Goal: Information Seeking & Learning: Learn about a topic

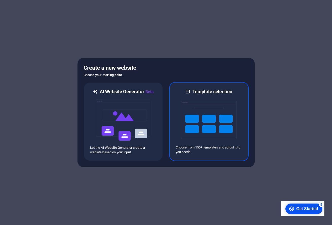
click at [217, 126] on img at bounding box center [209, 120] width 56 height 51
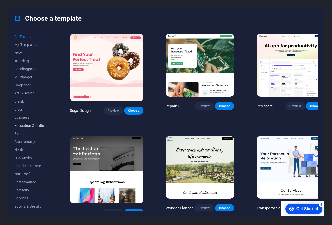
click at [45, 125] on span "Education & Culture" at bounding box center [30, 126] width 33 height 4
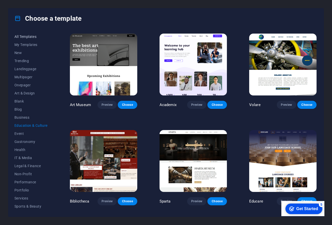
click at [32, 38] on span "All Templates" at bounding box center [30, 37] width 33 height 4
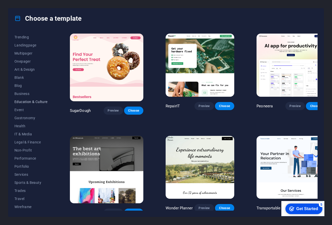
scroll to position [23, 0]
click at [31, 208] on span "Wireframe" at bounding box center [30, 208] width 33 height 4
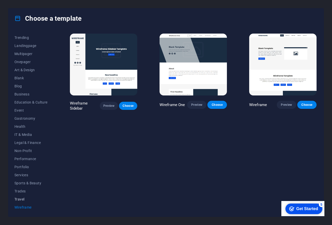
click at [23, 201] on span "Travel" at bounding box center [30, 200] width 33 height 4
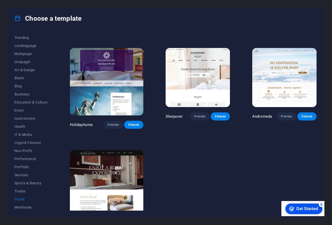
scroll to position [90, 0]
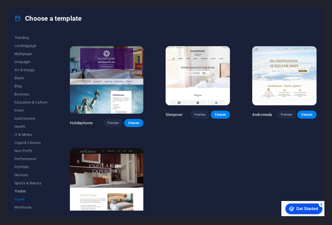
click at [29, 192] on span "Trades" at bounding box center [30, 192] width 33 height 4
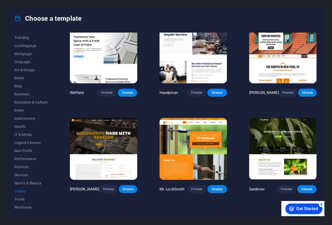
scroll to position [0, 0]
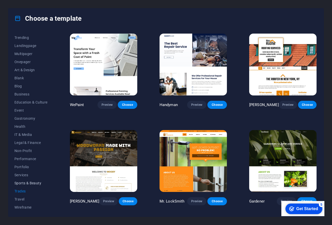
click at [31, 182] on span "Sports & Beauty" at bounding box center [30, 183] width 33 height 4
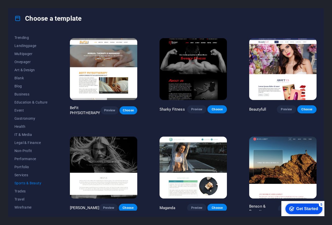
scroll to position [288, 0]
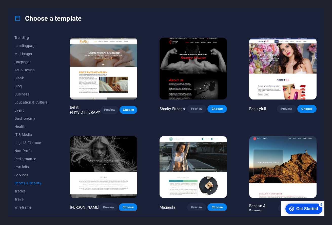
click at [26, 175] on span "Services" at bounding box center [30, 175] width 33 height 4
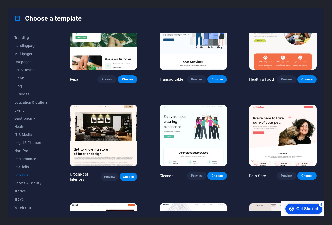
scroll to position [0, 0]
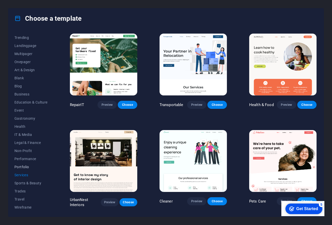
click at [22, 166] on span "Portfolio" at bounding box center [30, 167] width 33 height 4
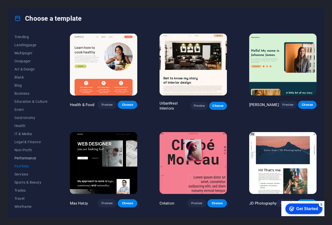
click at [28, 158] on span "Performance" at bounding box center [30, 158] width 33 height 4
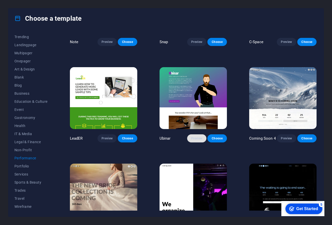
scroll to position [378, 0]
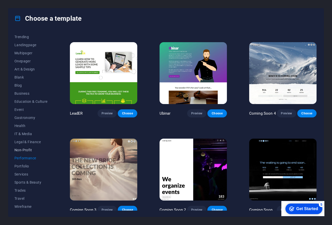
click at [27, 150] on span "Non-Profit" at bounding box center [30, 150] width 33 height 4
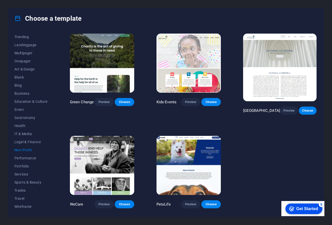
scroll to position [0, 0]
click at [40, 140] on span "Legal & Finance" at bounding box center [30, 142] width 33 height 4
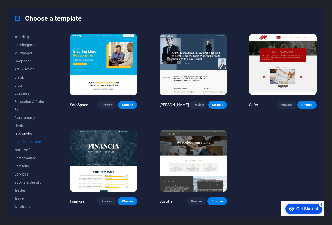
click at [26, 133] on span "IT & Media" at bounding box center [30, 134] width 33 height 4
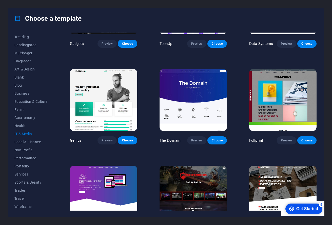
scroll to position [186, 0]
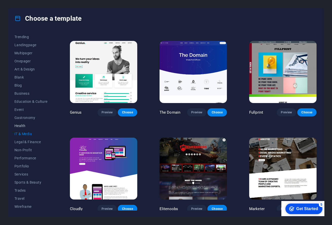
click at [20, 127] on span "Health" at bounding box center [30, 126] width 33 height 4
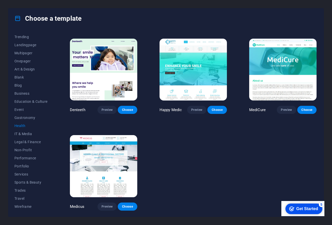
scroll to position [90, 0]
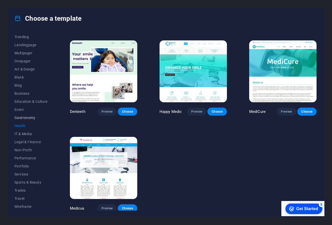
click at [23, 117] on span "Gastronomy" at bounding box center [30, 118] width 33 height 4
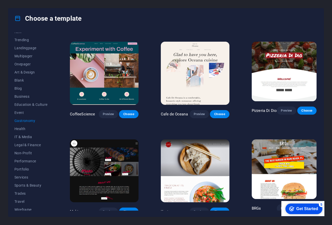
scroll to position [24, 0]
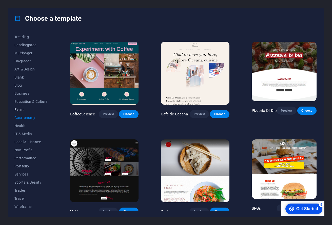
click at [27, 110] on span "Event" at bounding box center [30, 110] width 33 height 4
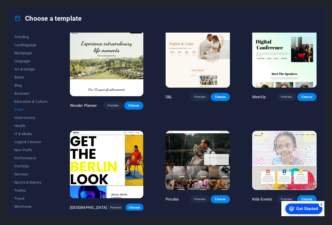
scroll to position [0, 0]
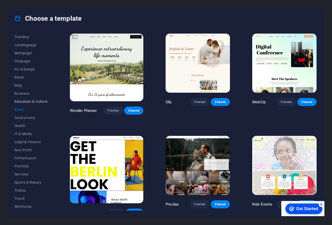
click at [34, 99] on button "Education & Culture" at bounding box center [30, 102] width 33 height 8
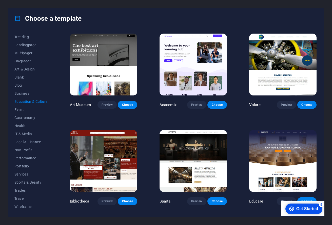
click at [197, 62] on img at bounding box center [192, 65] width 67 height 62
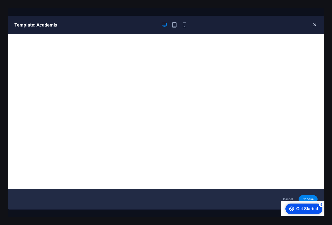
click at [313, 25] on icon "button" at bounding box center [314, 25] width 6 height 6
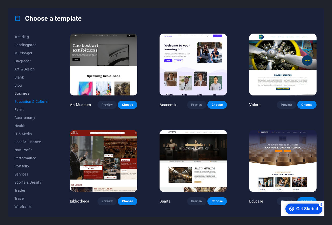
click at [24, 93] on span "Business" at bounding box center [30, 94] width 33 height 4
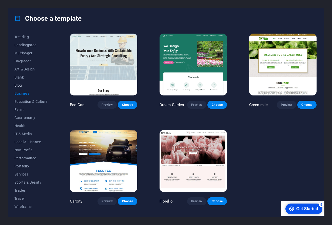
click at [19, 87] on span "Blog" at bounding box center [30, 85] width 33 height 4
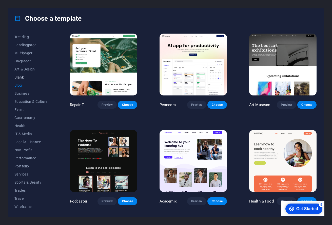
click at [16, 76] on span "Blank" at bounding box center [30, 77] width 33 height 4
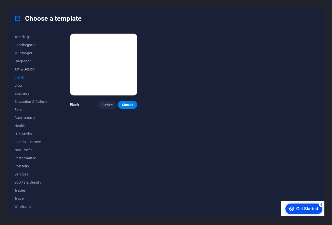
click at [30, 69] on span "Art & Design" at bounding box center [30, 69] width 33 height 4
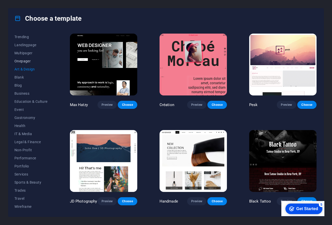
click at [27, 60] on span "Onepager" at bounding box center [30, 61] width 33 height 4
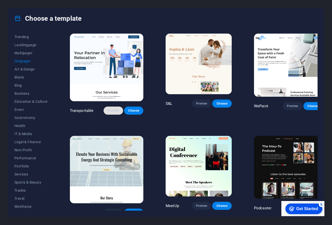
click at [108, 109] on span "Preview" at bounding box center [113, 111] width 11 height 4
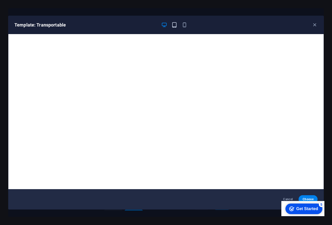
click at [173, 24] on icon "button" at bounding box center [174, 25] width 6 height 6
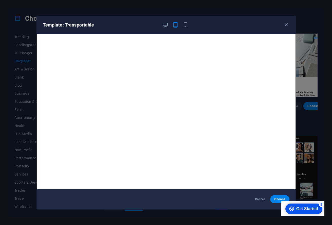
click at [187, 25] on icon "button" at bounding box center [185, 25] width 6 height 6
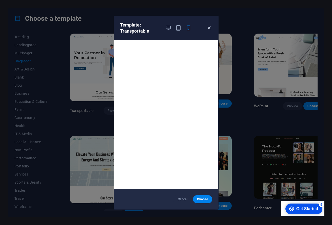
click at [206, 26] on icon "button" at bounding box center [209, 28] width 6 height 6
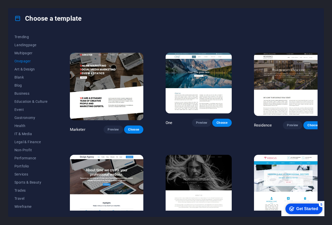
scroll to position [2113, 0]
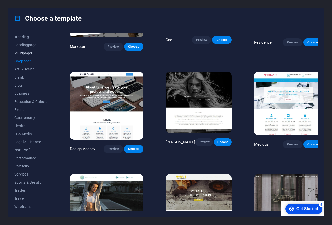
click at [25, 52] on span "Multipager" at bounding box center [30, 53] width 33 height 4
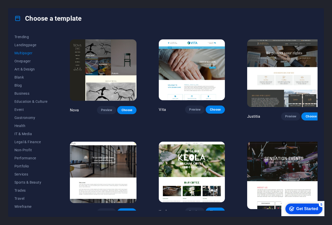
click at [324, 73] on div "Choose a template All Templates My Templates New Trending Landingpage Multipage…" at bounding box center [166, 112] width 332 height 225
click at [23, 46] on span "Landingpage" at bounding box center [30, 45] width 33 height 4
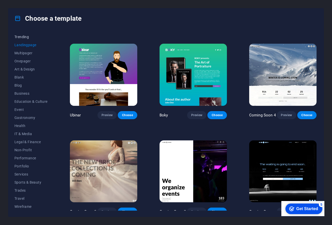
click at [29, 36] on span "Trending" at bounding box center [30, 37] width 33 height 4
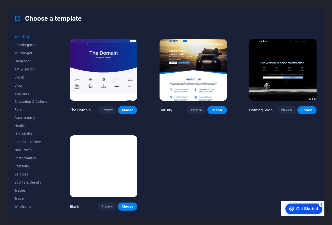
scroll to position [380, 0]
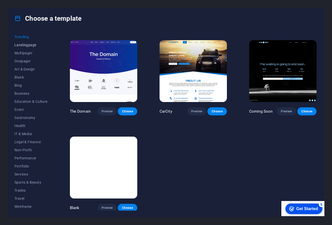
click at [22, 44] on span "Landingpage" at bounding box center [30, 45] width 33 height 4
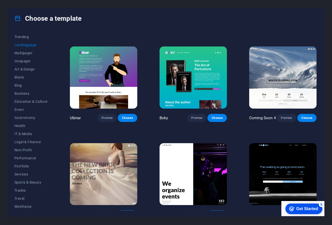
scroll to position [667, 0]
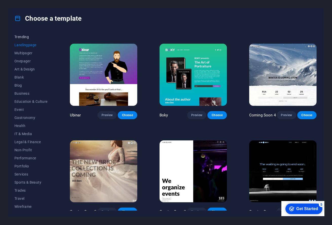
click at [28, 36] on span "Trending" at bounding box center [30, 37] width 33 height 4
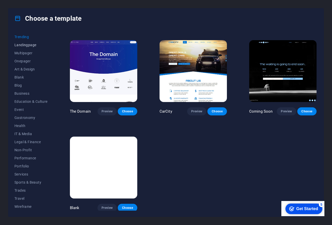
click at [29, 46] on span "Landingpage" at bounding box center [30, 45] width 33 height 4
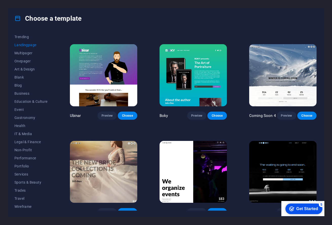
scroll to position [667, 0]
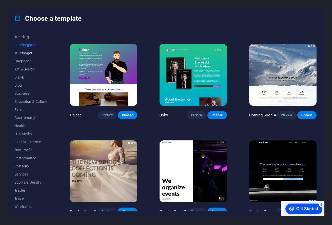
click at [21, 53] on span "Multipager" at bounding box center [30, 53] width 33 height 4
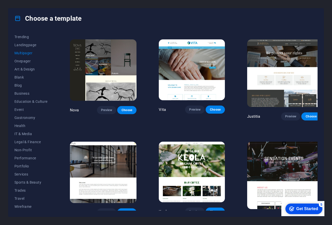
scroll to position [1939, 0]
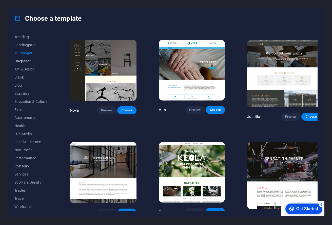
click at [21, 61] on span "Onepager" at bounding box center [30, 61] width 33 height 4
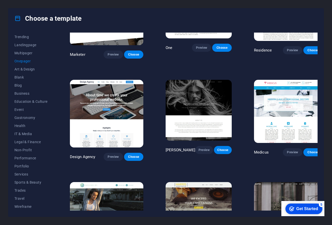
scroll to position [2113, 0]
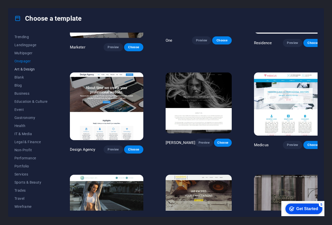
click at [27, 69] on span "Art & Design" at bounding box center [30, 69] width 33 height 4
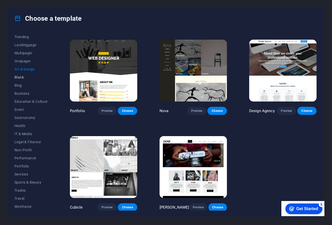
click at [21, 77] on span "Blank" at bounding box center [30, 77] width 33 height 4
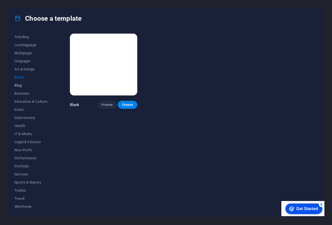
click at [21, 86] on span "Blog" at bounding box center [30, 85] width 33 height 4
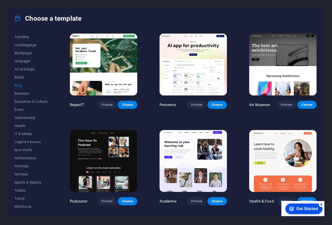
click at [186, 69] on img at bounding box center [192, 65] width 67 height 62
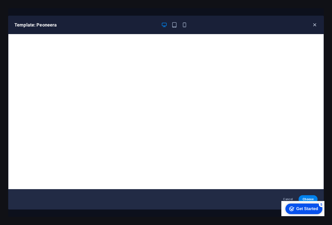
click at [314, 23] on icon "button" at bounding box center [314, 25] width 6 height 6
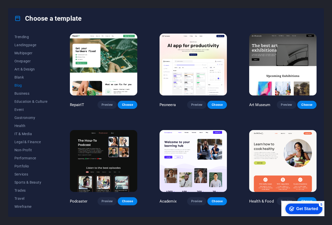
click at [111, 58] on img at bounding box center [103, 65] width 67 height 62
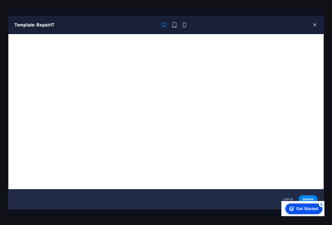
click at [316, 23] on icon "button" at bounding box center [314, 25] width 6 height 6
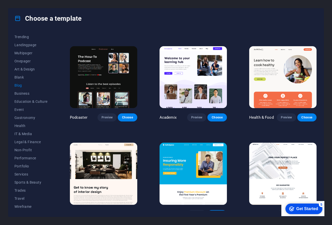
scroll to position [79, 0]
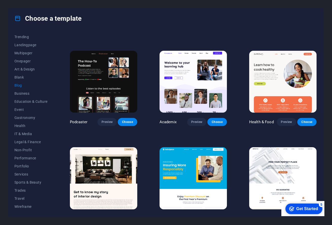
click at [191, 77] on img at bounding box center [192, 82] width 67 height 62
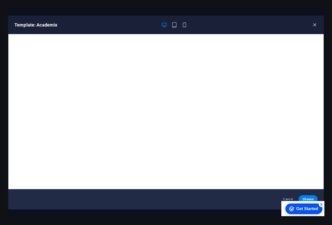
click at [313, 26] on icon "button" at bounding box center [314, 25] width 6 height 6
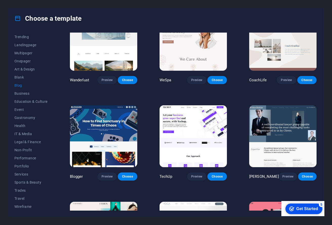
scroll to position [320, 0]
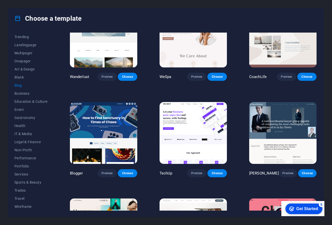
click at [195, 140] on img at bounding box center [192, 133] width 67 height 62
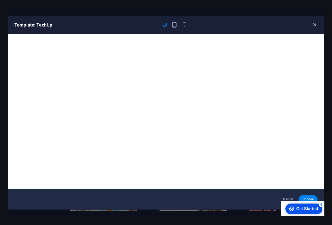
click at [315, 25] on icon "button" at bounding box center [314, 25] width 6 height 6
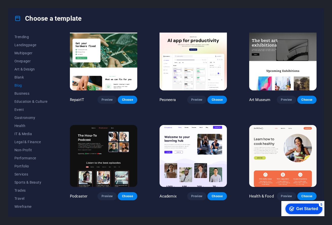
scroll to position [0, 0]
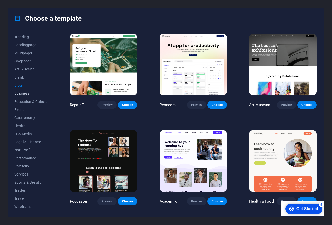
click at [27, 92] on span "Business" at bounding box center [30, 94] width 33 height 4
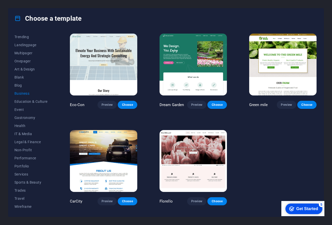
click at [122, 150] on img at bounding box center [103, 161] width 67 height 62
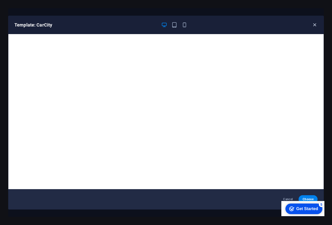
click at [314, 24] on icon "button" at bounding box center [314, 25] width 6 height 6
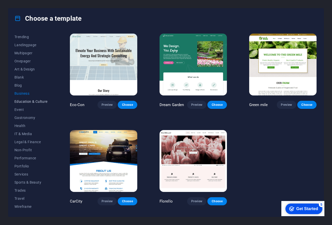
click at [24, 100] on span "Education & Culture" at bounding box center [30, 102] width 33 height 4
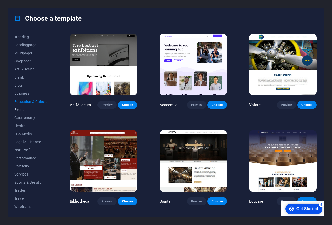
click at [20, 109] on span "Event" at bounding box center [30, 110] width 33 height 4
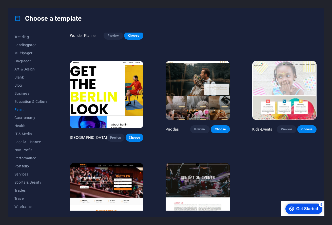
scroll to position [92, 0]
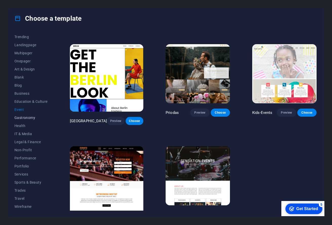
click at [30, 116] on span "Gastronomy" at bounding box center [30, 118] width 33 height 4
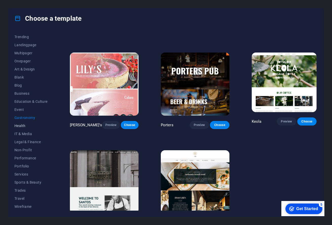
scroll to position [19, 0]
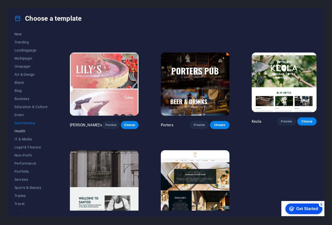
click at [21, 132] on span "Health" at bounding box center [30, 131] width 33 height 4
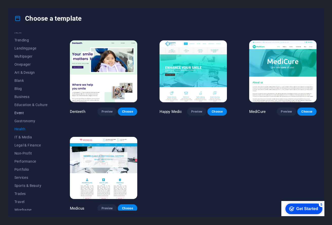
scroll to position [24, 0]
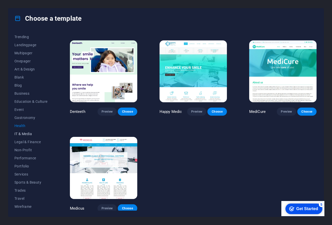
click at [25, 131] on button "IT & Media" at bounding box center [30, 134] width 33 height 8
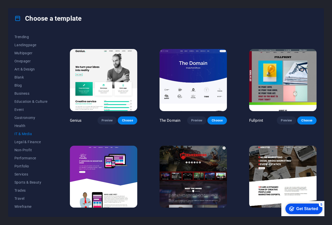
scroll to position [186, 0]
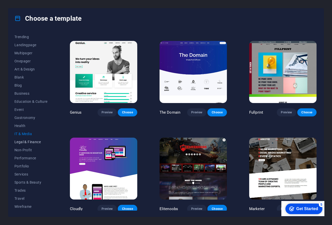
click at [33, 141] on span "Legal & Finance" at bounding box center [30, 142] width 33 height 4
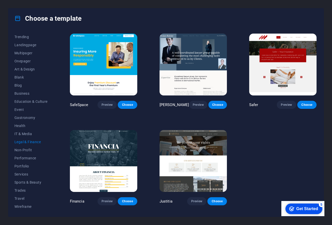
scroll to position [0, 0]
click at [25, 150] on span "Non-Profit" at bounding box center [30, 150] width 33 height 4
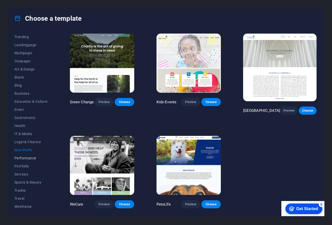
click at [28, 158] on span "Performance" at bounding box center [30, 158] width 33 height 4
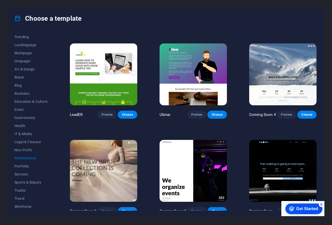
scroll to position [376, 0]
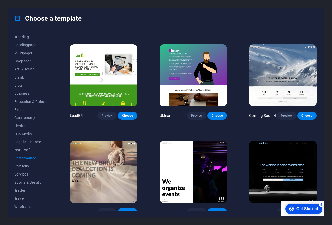
click at [194, 78] on img at bounding box center [192, 76] width 67 height 62
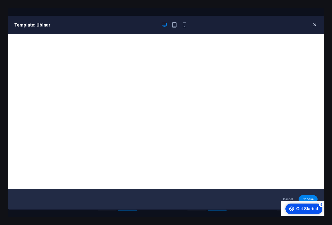
click at [314, 24] on icon "button" at bounding box center [314, 25] width 6 height 6
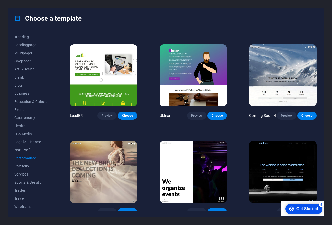
click at [118, 86] on img at bounding box center [103, 76] width 67 height 62
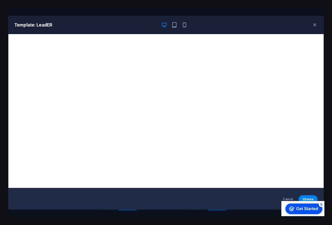
scroll to position [0, 0]
click at [312, 26] on icon "button" at bounding box center [314, 25] width 6 height 6
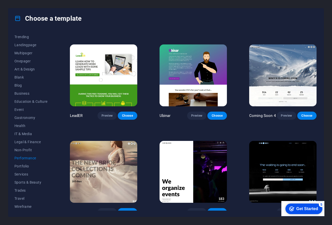
click at [282, 63] on img at bounding box center [282, 76] width 67 height 62
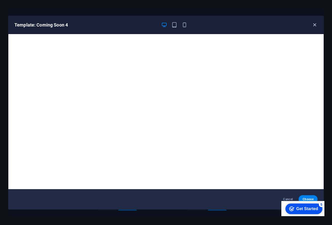
click at [315, 24] on icon "button" at bounding box center [314, 25] width 6 height 6
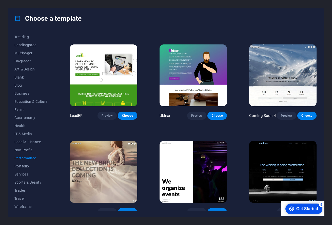
scroll to position [378, 0]
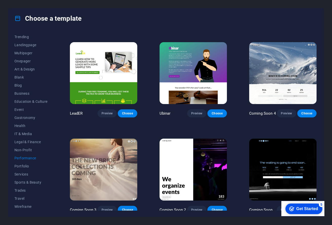
click at [275, 159] on img at bounding box center [282, 170] width 67 height 62
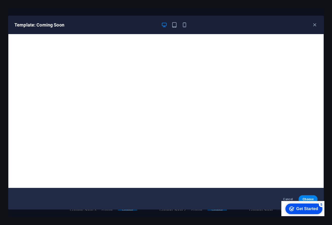
scroll to position [0, 0]
click at [315, 26] on icon "button" at bounding box center [314, 25] width 6 height 6
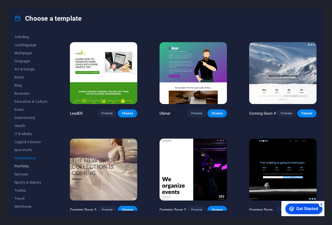
click at [20, 167] on span "Portfolio" at bounding box center [30, 166] width 33 height 4
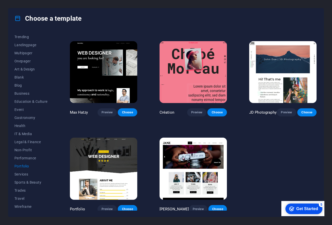
scroll to position [94, 0]
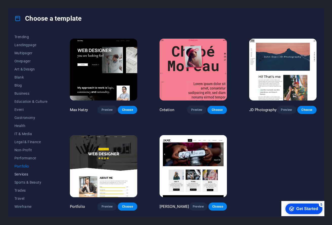
click at [24, 174] on span "Services" at bounding box center [30, 175] width 33 height 4
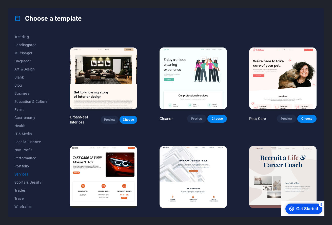
scroll to position [79, 0]
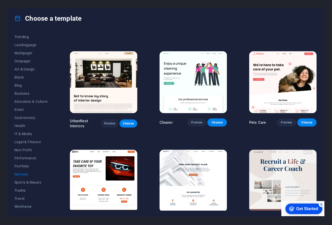
click at [111, 170] on img at bounding box center [103, 181] width 67 height 62
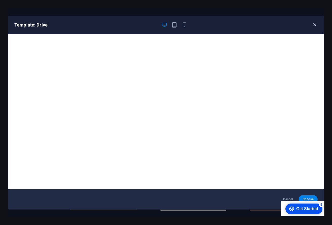
click at [314, 24] on icon "button" at bounding box center [314, 25] width 6 height 6
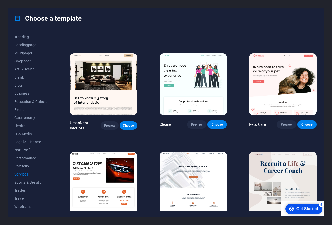
scroll to position [77, 0]
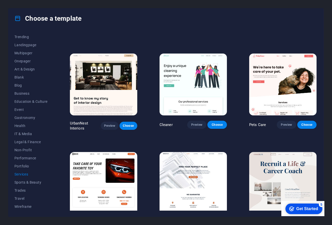
click at [186, 85] on img at bounding box center [192, 85] width 67 height 62
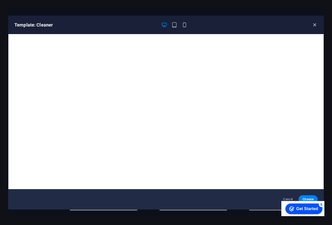
click at [315, 26] on icon "button" at bounding box center [314, 25] width 6 height 6
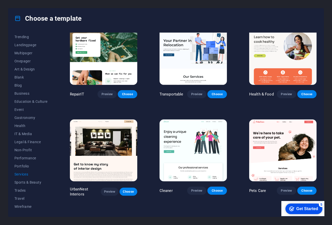
scroll to position [0, 0]
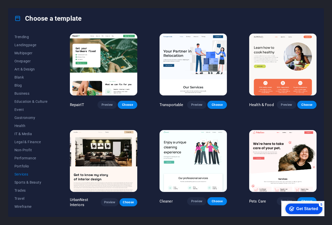
click at [193, 76] on img at bounding box center [192, 65] width 67 height 62
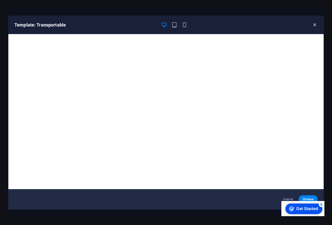
click at [313, 25] on icon "button" at bounding box center [314, 25] width 6 height 6
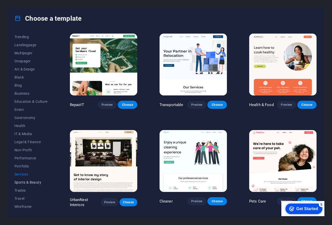
click at [27, 182] on span "Sports & Beauty" at bounding box center [30, 183] width 33 height 4
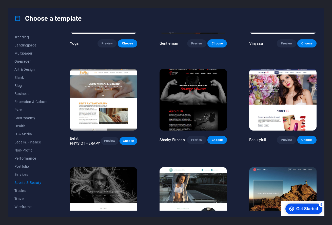
scroll to position [288, 0]
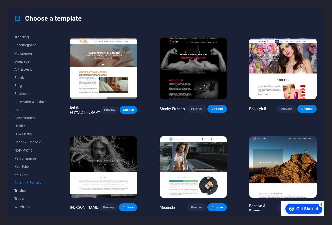
click at [18, 190] on span "Trades" at bounding box center [30, 191] width 33 height 4
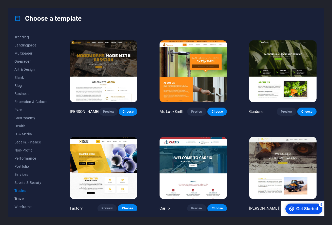
scroll to position [24, 0]
click at [22, 197] on button "Travel" at bounding box center [30, 199] width 33 height 8
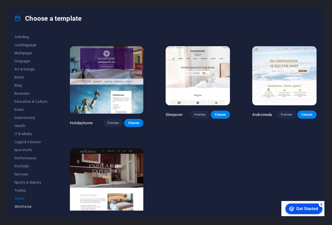
click at [28, 208] on span "Wireframe" at bounding box center [30, 207] width 33 height 4
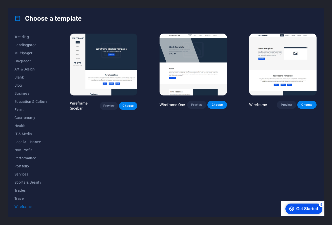
click at [93, 67] on img at bounding box center [103, 65] width 67 height 62
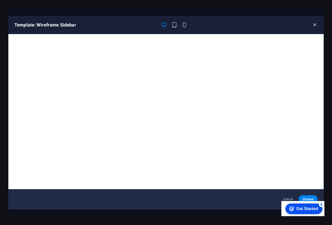
click at [314, 22] on icon "button" at bounding box center [314, 25] width 6 height 6
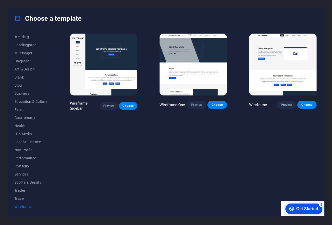
click at [182, 66] on img at bounding box center [192, 65] width 67 height 62
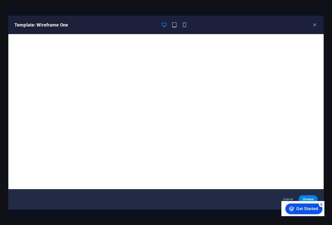
scroll to position [1, 0]
click at [312, 23] on icon "button" at bounding box center [314, 25] width 6 height 6
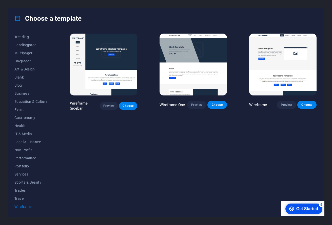
click at [276, 76] on img at bounding box center [282, 65] width 67 height 62
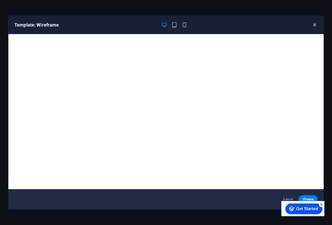
click at [314, 24] on icon "button" at bounding box center [314, 25] width 6 height 6
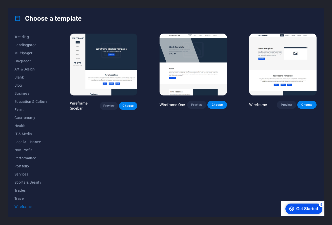
click at [292, 50] on img at bounding box center [282, 65] width 67 height 62
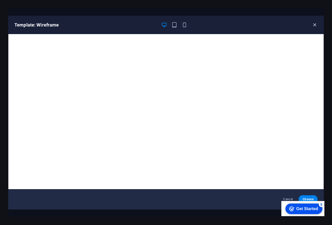
click at [312, 23] on icon "button" at bounding box center [314, 25] width 6 height 6
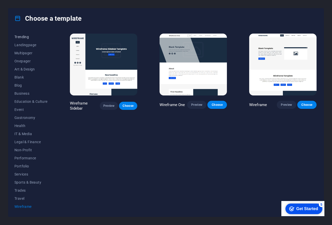
click at [21, 37] on span "Trending" at bounding box center [30, 37] width 33 height 4
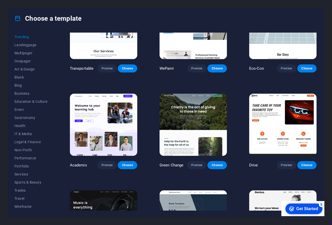
scroll to position [131, 0]
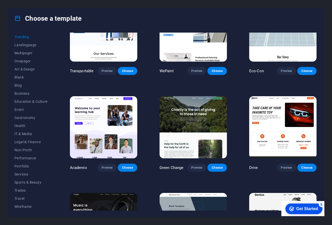
click at [107, 130] on img at bounding box center [103, 127] width 67 height 62
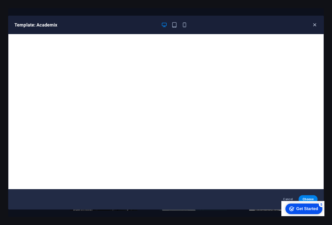
click at [312, 26] on icon "button" at bounding box center [314, 25] width 6 height 6
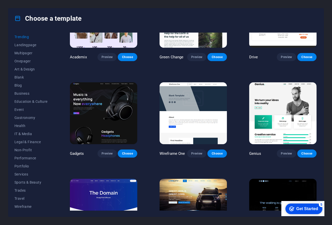
scroll to position [240, 0]
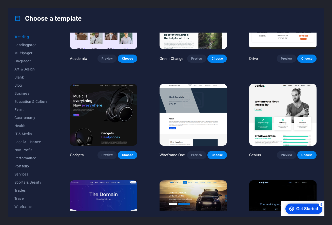
click at [291, 125] on img at bounding box center [282, 115] width 67 height 62
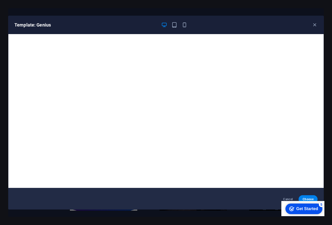
scroll to position [0, 0]
click at [316, 24] on icon "button" at bounding box center [314, 25] width 6 height 6
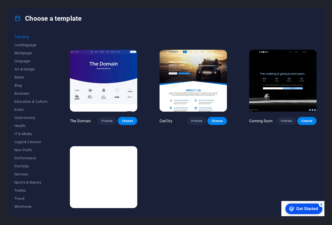
scroll to position [369, 0]
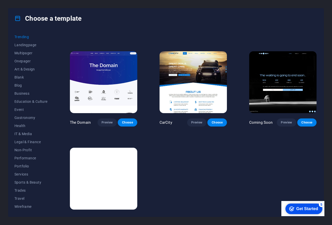
click at [100, 81] on img at bounding box center [103, 82] width 67 height 62
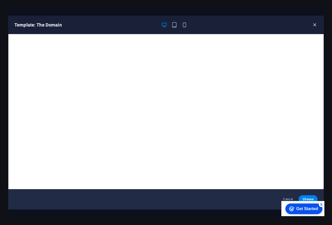
click at [312, 24] on icon "button" at bounding box center [314, 25] width 6 height 6
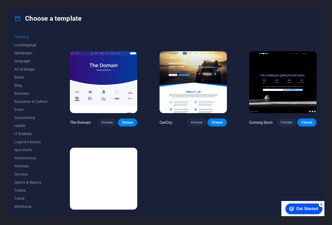
click at [89, 91] on img at bounding box center [103, 82] width 67 height 62
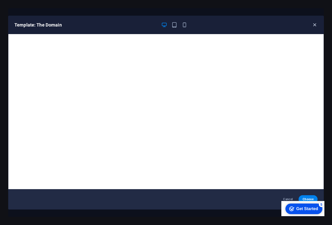
click at [312, 25] on icon "button" at bounding box center [314, 25] width 6 height 6
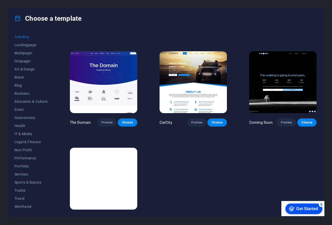
click at [277, 90] on img at bounding box center [282, 82] width 67 height 62
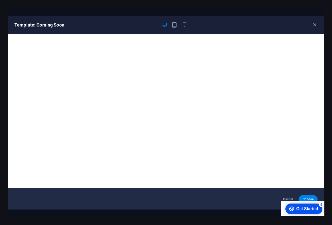
scroll to position [0, 0]
click at [316, 24] on icon "button" at bounding box center [314, 25] width 6 height 6
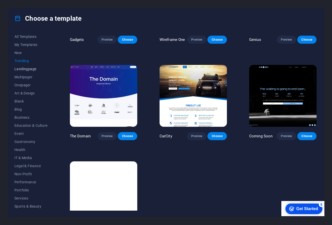
click at [26, 69] on span "Landingpage" at bounding box center [30, 69] width 33 height 4
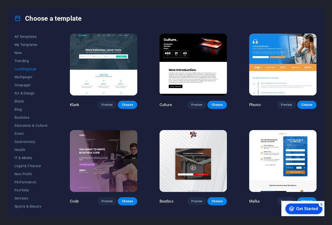
click at [107, 80] on img at bounding box center [103, 65] width 67 height 62
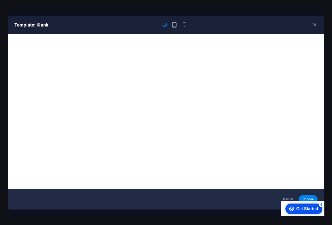
click at [309, 25] on div "Template: Klank" at bounding box center [162, 25] width 297 height 6
click at [311, 24] on div "Template: Klank" at bounding box center [162, 25] width 297 height 6
click at [316, 24] on icon "button" at bounding box center [314, 25] width 6 height 6
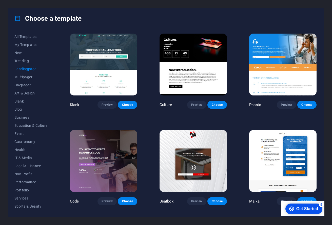
click at [196, 59] on img at bounding box center [192, 65] width 67 height 62
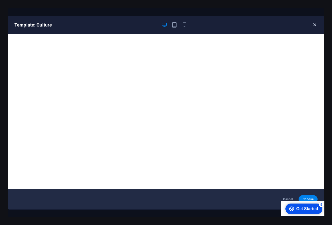
click at [314, 23] on icon "button" at bounding box center [314, 25] width 6 height 6
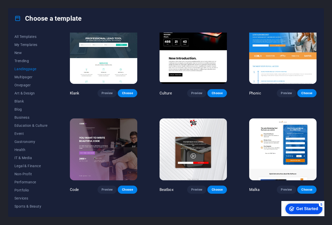
scroll to position [13, 0]
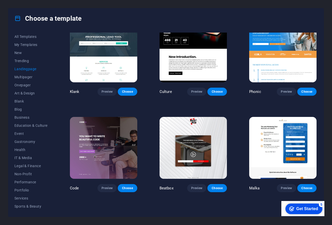
click at [273, 61] on img at bounding box center [282, 51] width 67 height 62
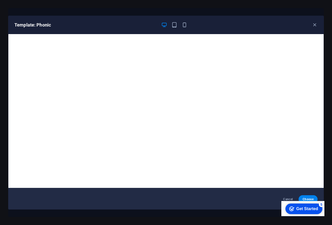
scroll to position [0, 0]
click at [314, 25] on icon "button" at bounding box center [314, 25] width 6 height 6
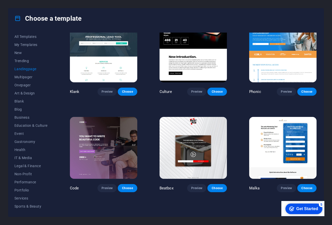
click at [104, 141] on img at bounding box center [103, 148] width 67 height 62
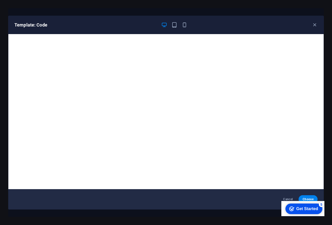
scroll to position [1, 0]
click at [313, 24] on icon "button" at bounding box center [314, 25] width 6 height 6
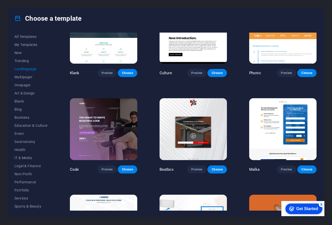
scroll to position [80, 0]
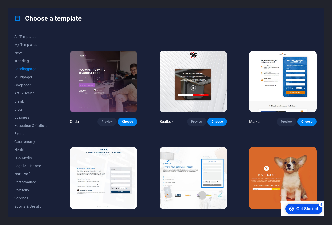
click at [209, 83] on img at bounding box center [192, 82] width 67 height 62
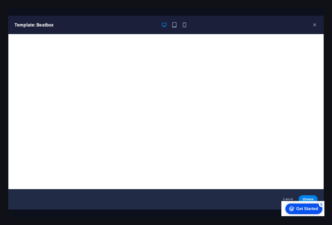
click at [317, 25] on div "Template: Beatbox" at bounding box center [165, 25] width 315 height 18
click at [315, 25] on icon "button" at bounding box center [314, 25] width 6 height 6
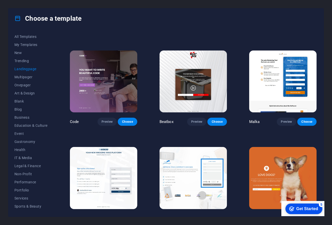
click at [276, 95] on img at bounding box center [282, 82] width 67 height 62
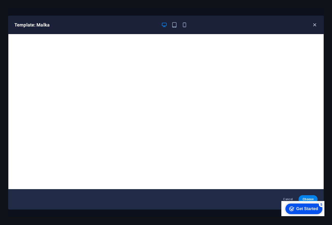
click at [312, 23] on icon "button" at bounding box center [314, 25] width 6 height 6
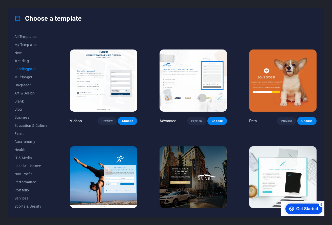
scroll to position [178, 0]
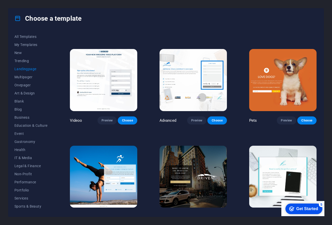
click at [100, 79] on img at bounding box center [103, 80] width 67 height 62
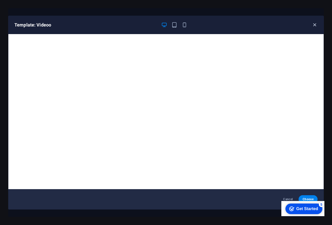
click at [313, 24] on icon "button" at bounding box center [314, 25] width 6 height 6
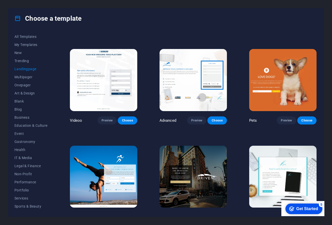
click at [211, 88] on img at bounding box center [192, 80] width 67 height 62
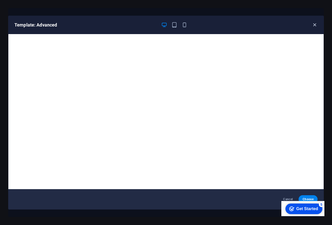
click at [312, 24] on icon "button" at bounding box center [314, 25] width 6 height 6
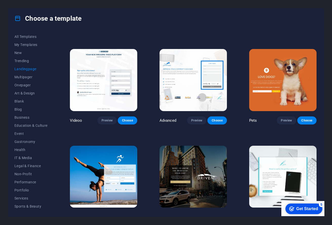
click at [274, 76] on img at bounding box center [282, 80] width 67 height 62
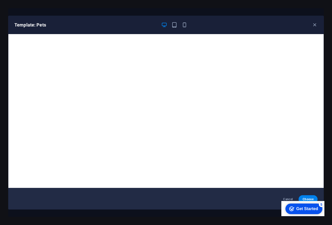
scroll to position [0, 0]
click at [312, 23] on icon "button" at bounding box center [314, 25] width 6 height 6
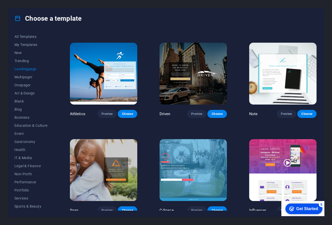
scroll to position [285, 0]
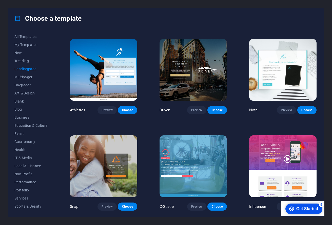
click at [119, 73] on img at bounding box center [103, 70] width 67 height 62
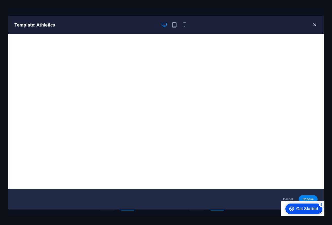
click at [314, 23] on icon "button" at bounding box center [314, 25] width 6 height 6
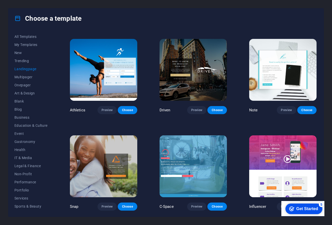
click at [196, 86] on img at bounding box center [192, 70] width 67 height 62
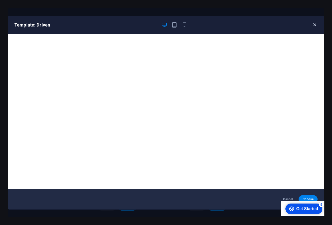
click at [313, 24] on icon "button" at bounding box center [314, 25] width 6 height 6
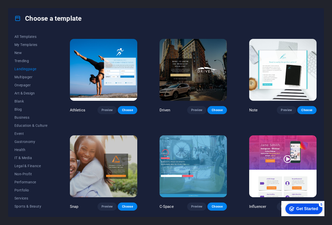
click at [279, 75] on img at bounding box center [282, 70] width 67 height 62
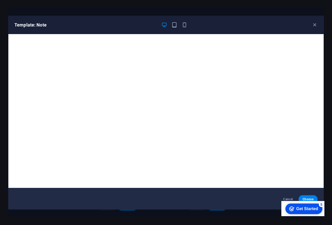
scroll to position [0, 0]
click at [314, 23] on icon "button" at bounding box center [314, 25] width 6 height 6
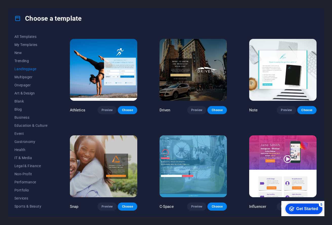
click at [103, 153] on img at bounding box center [103, 167] width 67 height 62
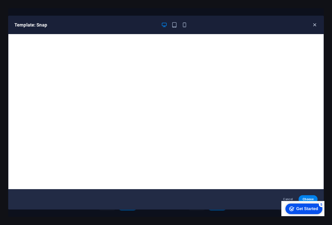
click at [313, 24] on icon "button" at bounding box center [314, 25] width 6 height 6
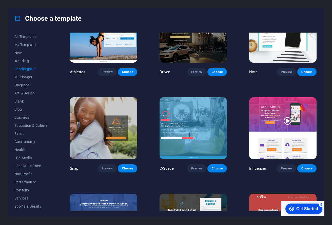
scroll to position [359, 0]
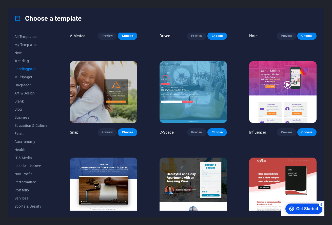
click at [206, 88] on img at bounding box center [192, 92] width 67 height 62
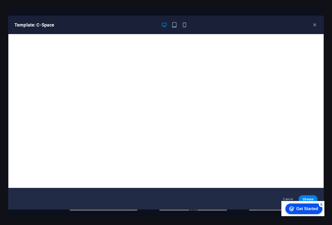
scroll to position [0, 0]
click at [314, 24] on icon "button" at bounding box center [314, 25] width 6 height 6
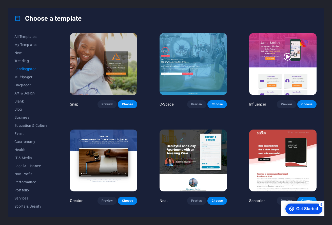
scroll to position [409, 0]
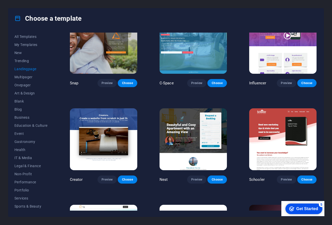
click at [274, 58] on img at bounding box center [282, 43] width 67 height 62
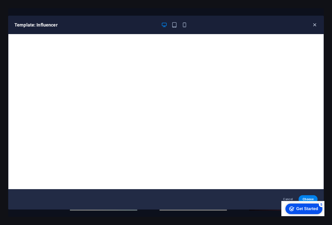
click at [316, 24] on icon "button" at bounding box center [314, 25] width 6 height 6
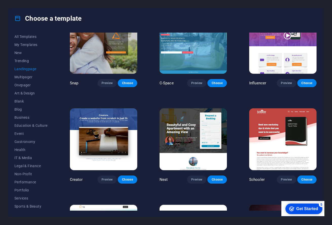
click at [92, 149] on img at bounding box center [103, 140] width 67 height 62
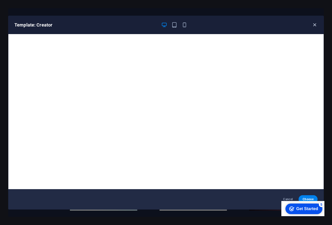
click at [312, 24] on icon "button" at bounding box center [314, 25] width 6 height 6
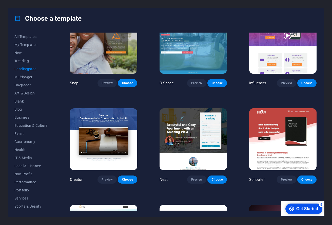
click at [206, 115] on img at bounding box center [192, 140] width 67 height 62
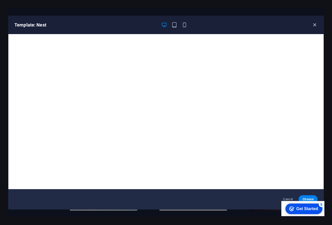
click at [315, 23] on icon "button" at bounding box center [314, 25] width 6 height 6
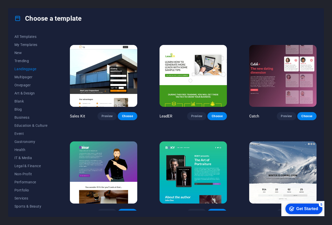
scroll to position [568, 0]
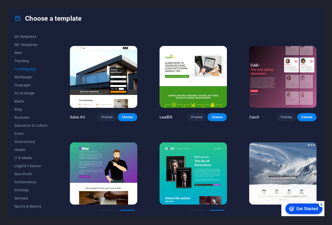
click at [122, 81] on img at bounding box center [103, 77] width 67 height 62
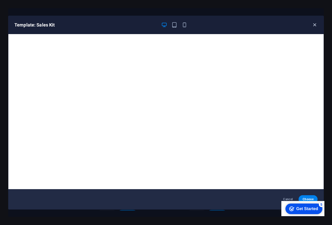
click at [312, 24] on icon "button" at bounding box center [314, 25] width 6 height 6
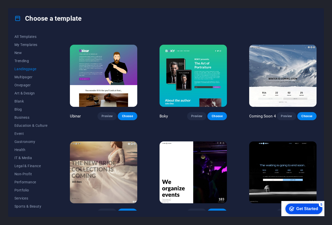
scroll to position [667, 0]
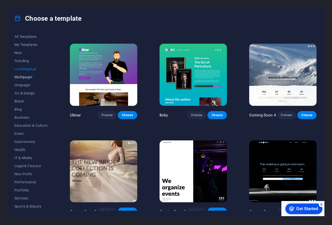
click at [21, 77] on span "Multipager" at bounding box center [30, 77] width 33 height 4
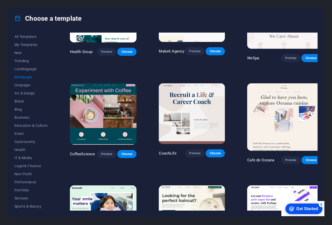
click at [273, 186] on img at bounding box center [283, 220] width 73 height 68
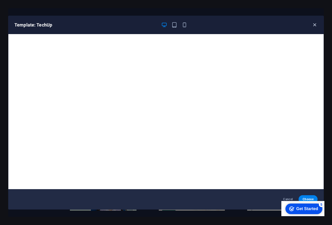
click at [312, 23] on icon "button" at bounding box center [314, 25] width 6 height 6
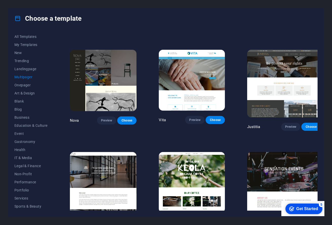
scroll to position [1939, 0]
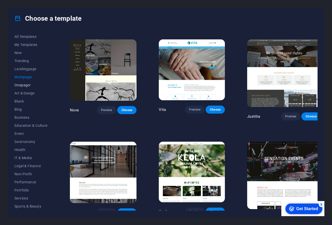
click at [27, 85] on span "Onepager" at bounding box center [30, 85] width 33 height 4
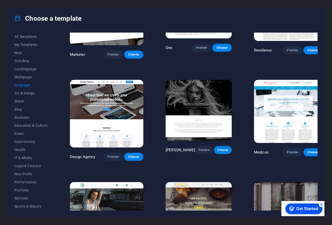
scroll to position [2113, 0]
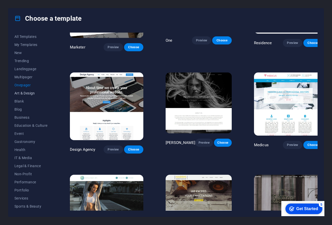
click at [36, 92] on span "Art & Design" at bounding box center [30, 93] width 33 height 4
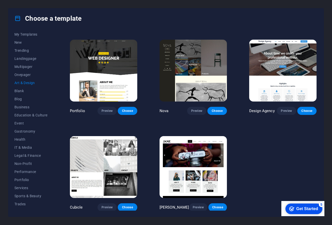
scroll to position [22, 0]
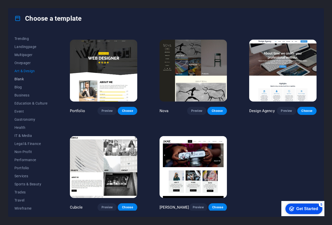
click at [26, 80] on span "Blank" at bounding box center [30, 79] width 33 height 4
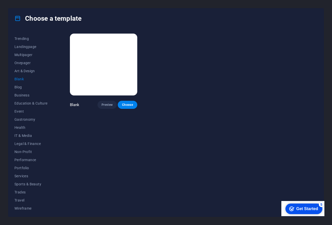
scroll to position [0, 0]
click at [24, 88] on span "Blog" at bounding box center [30, 87] width 33 height 4
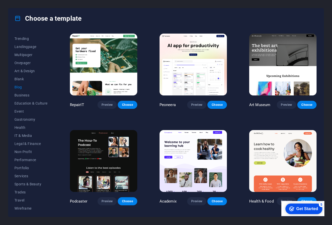
click at [112, 76] on img at bounding box center [103, 65] width 67 height 62
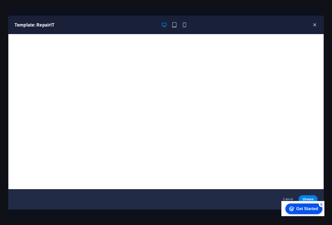
click at [315, 25] on icon "button" at bounding box center [314, 25] width 6 height 6
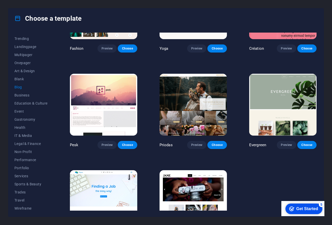
scroll to position [573, 0]
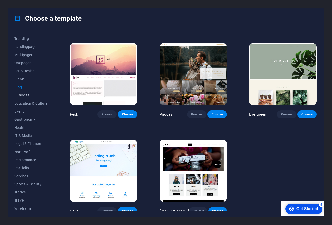
click at [23, 94] on span "Business" at bounding box center [30, 95] width 33 height 4
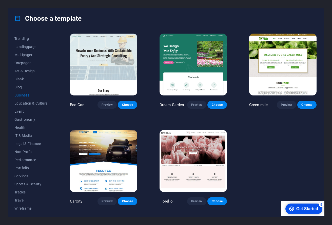
click at [35, 99] on div "All Templates My Templates New Trending Landingpage Multipager Onepager Art & D…" at bounding box center [33, 122] width 39 height 178
click at [35, 102] on span "Education & Culture" at bounding box center [30, 103] width 33 height 4
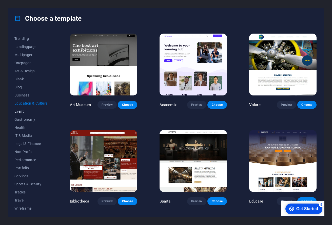
click at [20, 110] on span "Event" at bounding box center [30, 112] width 33 height 4
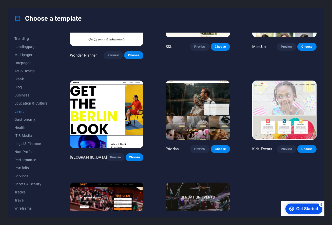
scroll to position [92, 0]
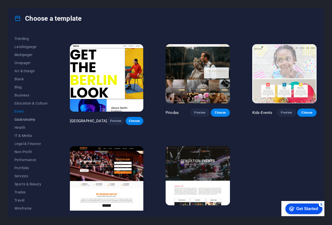
click at [25, 120] on span "Gastronomy" at bounding box center [30, 120] width 33 height 4
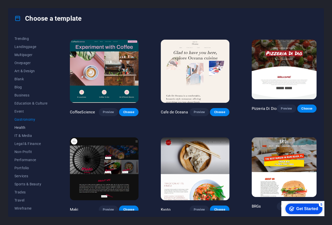
click at [23, 128] on span "Health" at bounding box center [30, 128] width 33 height 4
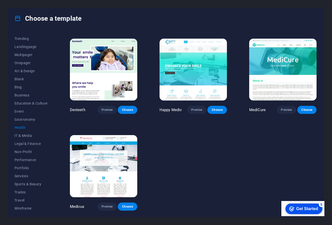
scroll to position [90, 0]
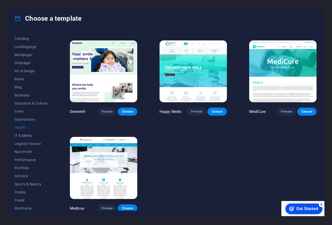
click at [91, 148] on img at bounding box center [103, 168] width 67 height 62
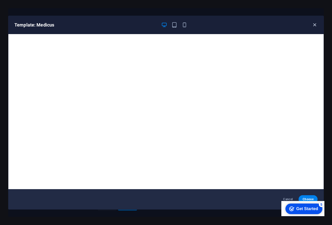
click at [311, 27] on icon "button" at bounding box center [314, 25] width 6 height 6
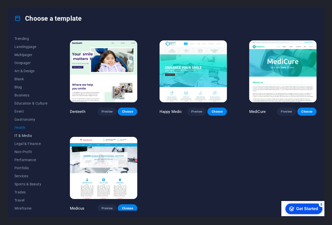
click at [22, 135] on span "IT & Media" at bounding box center [30, 136] width 33 height 4
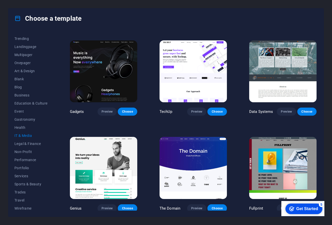
click at [99, 79] on img at bounding box center [103, 71] width 67 height 62
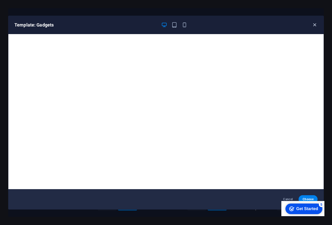
click at [313, 24] on icon "button" at bounding box center [314, 25] width 6 height 6
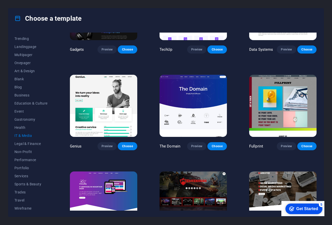
scroll to position [186, 0]
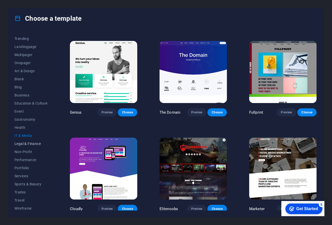
click at [31, 144] on span "Legal & Finance" at bounding box center [30, 144] width 33 height 4
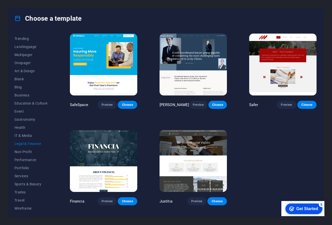
click at [116, 60] on img at bounding box center [103, 65] width 67 height 62
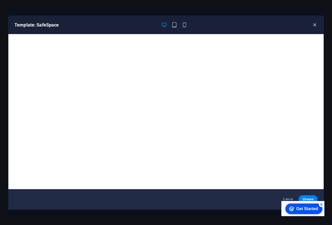
click at [313, 25] on icon "button" at bounding box center [314, 25] width 6 height 6
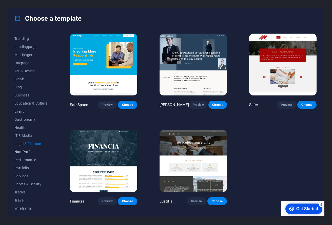
click at [22, 152] on span "Non-Profit" at bounding box center [30, 152] width 33 height 4
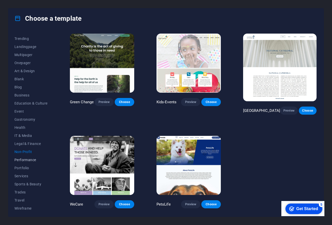
click at [30, 161] on span "Performance" at bounding box center [30, 160] width 33 height 4
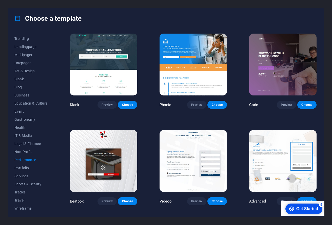
click at [121, 79] on img at bounding box center [103, 65] width 67 height 62
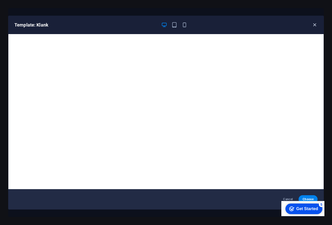
drag, startPoint x: 311, startPoint y: 25, endPoint x: 316, endPoint y: 24, distance: 5.4
click at [311, 25] on div "Template: Klank" at bounding box center [162, 25] width 297 height 6
click at [316, 24] on icon "button" at bounding box center [314, 25] width 6 height 6
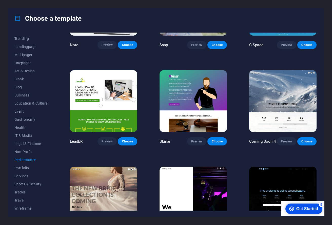
scroll to position [367, 0]
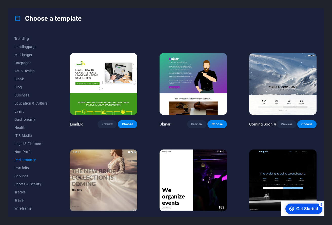
click at [181, 182] on img at bounding box center [192, 181] width 67 height 62
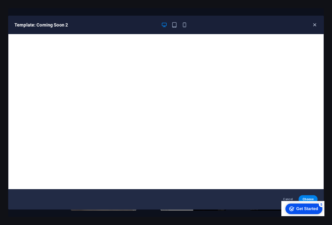
click at [316, 25] on icon "button" at bounding box center [314, 25] width 6 height 6
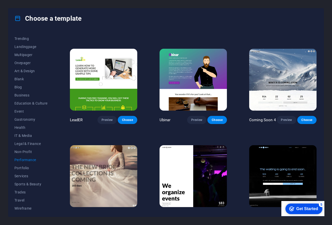
scroll to position [378, 0]
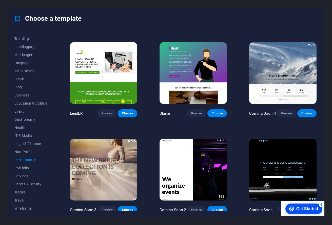
click at [102, 78] on img at bounding box center [103, 73] width 67 height 62
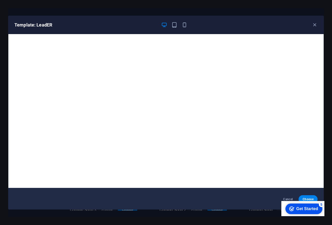
scroll to position [0, 0]
